Goal: Task Accomplishment & Management: Use online tool/utility

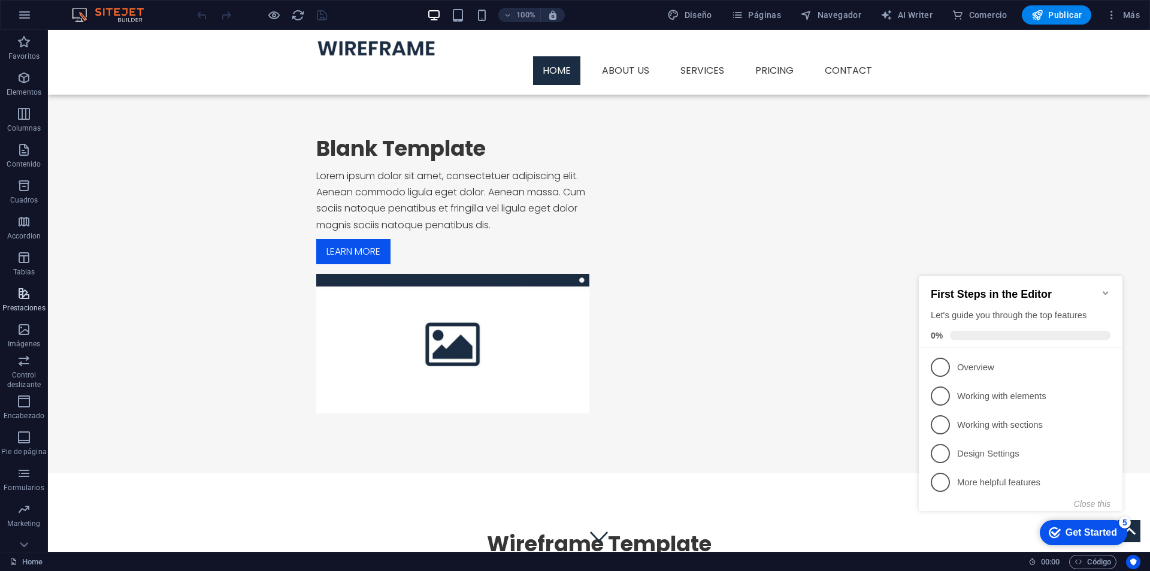
click at [17, 304] on p "Prestaciones" at bounding box center [23, 308] width 43 height 10
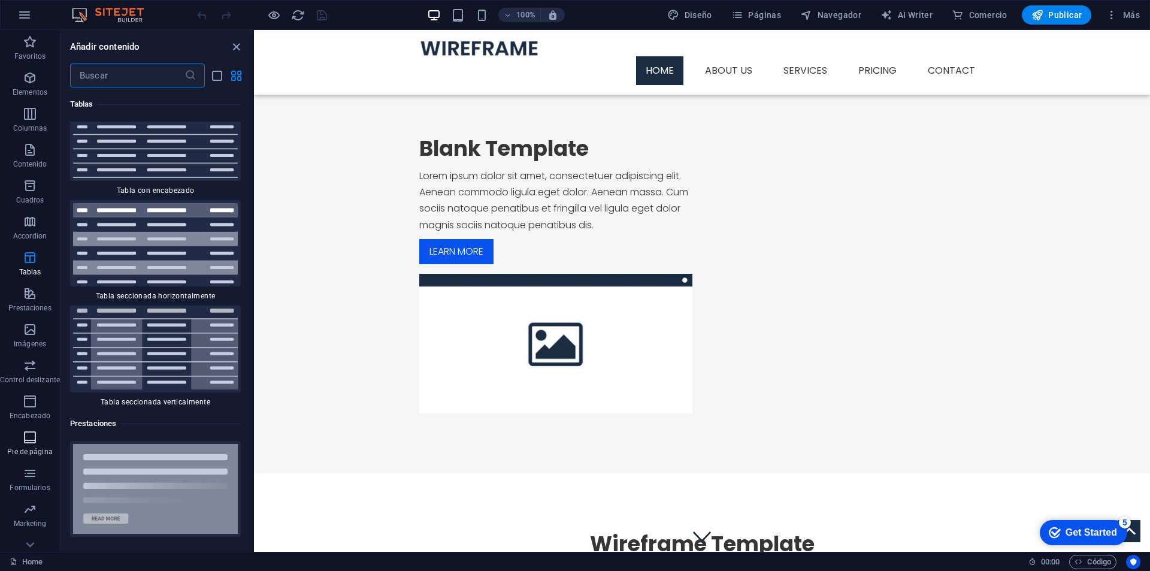
scroll to position [53, 0]
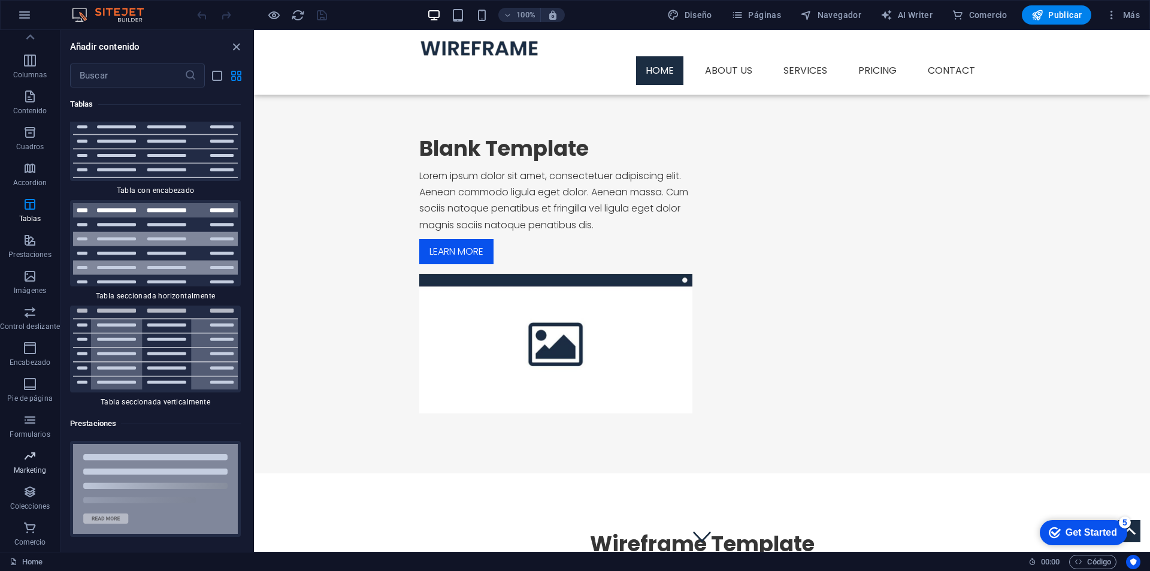
click at [29, 454] on icon "button" at bounding box center [30, 456] width 14 height 14
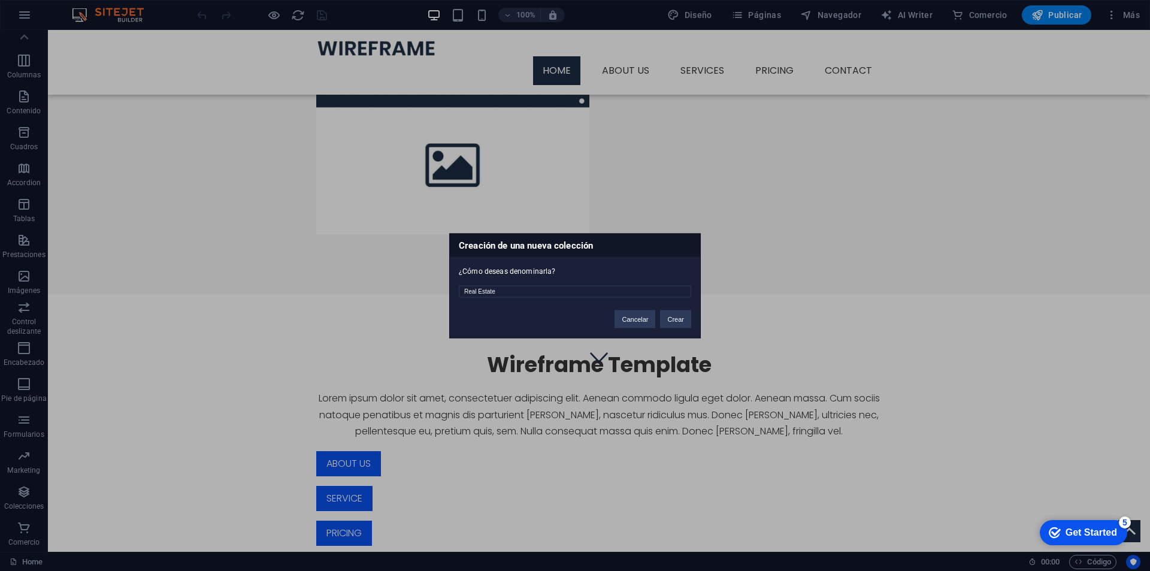
scroll to position [180, 0]
click at [673, 317] on button "Crear" at bounding box center [675, 319] width 31 height 18
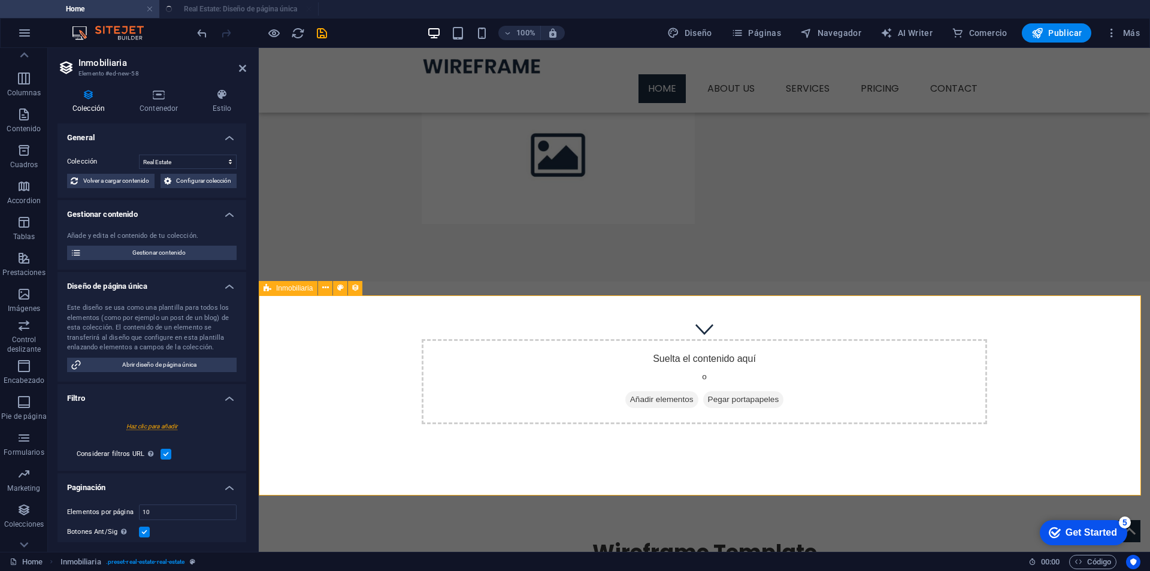
select select "createdAt_DESC"
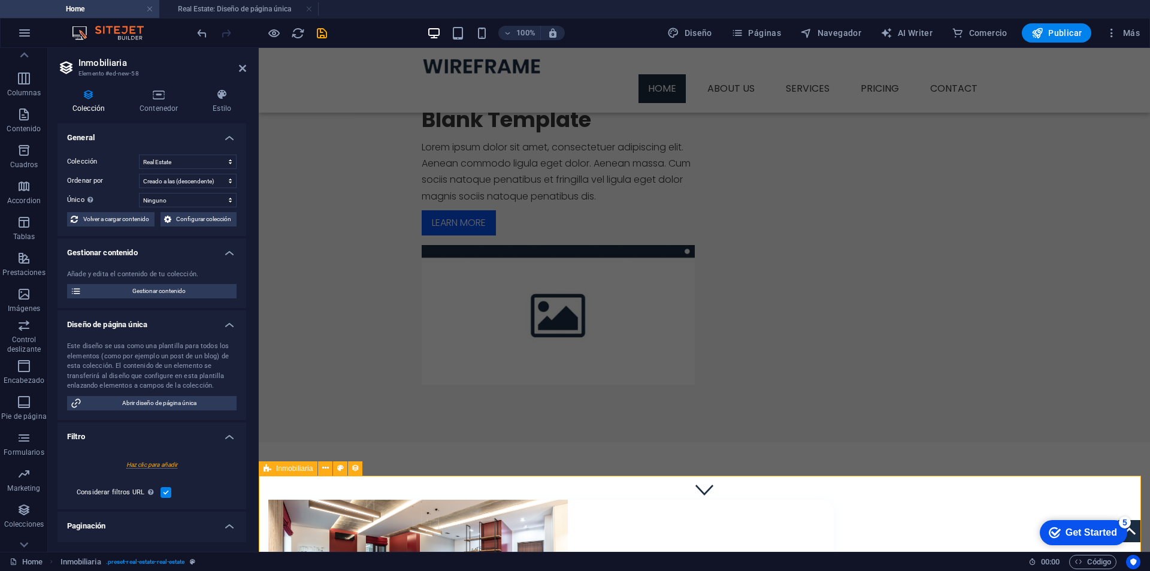
scroll to position [0, 0]
